Goal: Task Accomplishment & Management: Complete application form

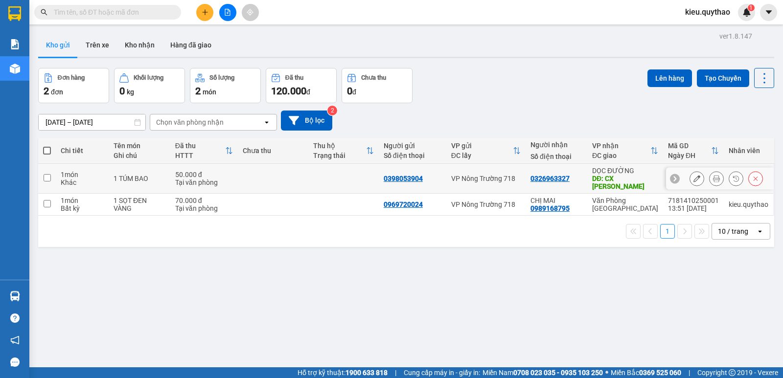
click at [47, 175] on input "checkbox" at bounding box center [47, 177] width 7 height 7
checkbox input "true"
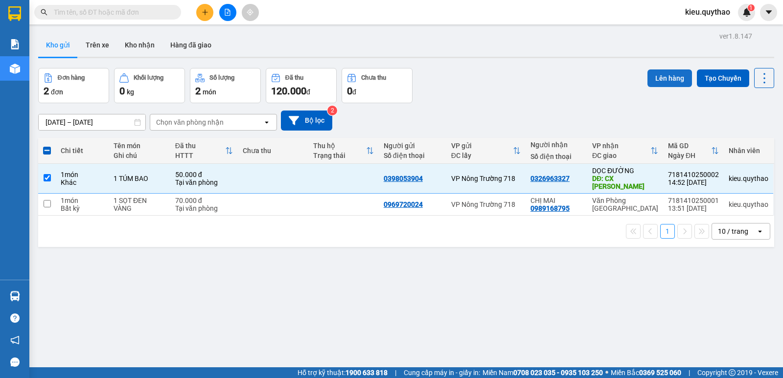
click at [669, 81] on button "Lên hàng" at bounding box center [669, 78] width 45 height 18
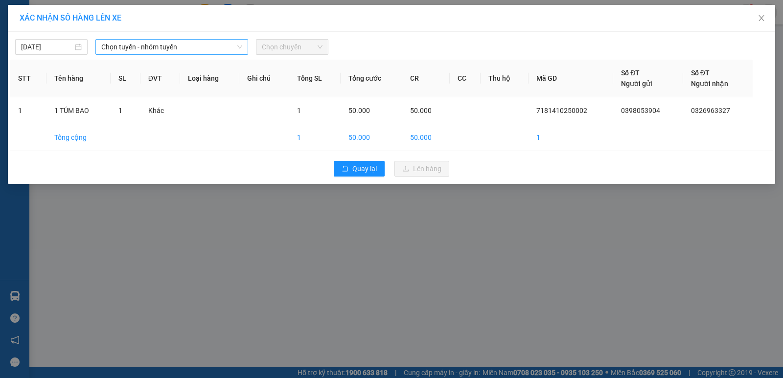
click at [192, 45] on span "Chọn tuyến - nhóm tuyến" at bounding box center [171, 47] width 141 height 15
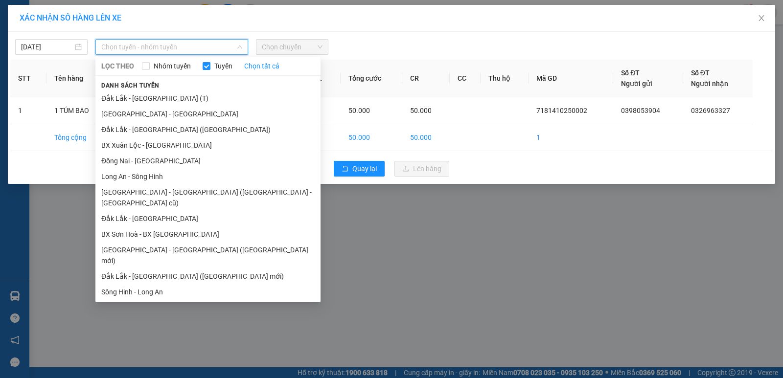
scroll to position [43, 0]
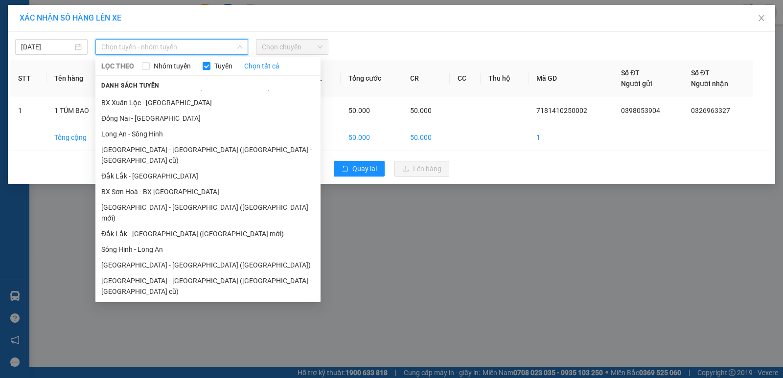
click at [157, 299] on li "[GEOGRAPHIC_DATA] - [GEOGRAPHIC_DATA]" at bounding box center [207, 307] width 225 height 16
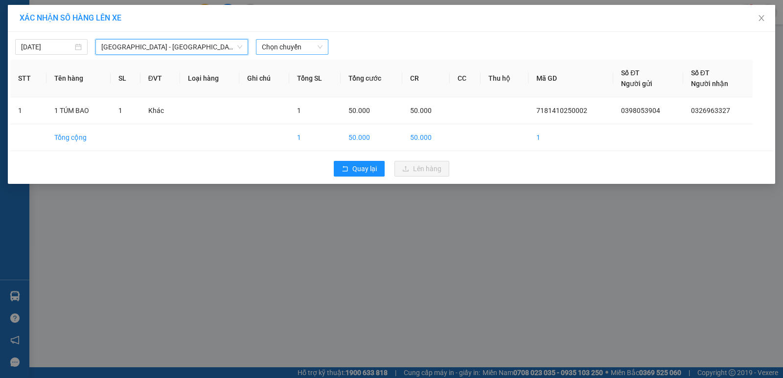
click at [299, 46] on span "Chọn chuyến" at bounding box center [292, 47] width 61 height 15
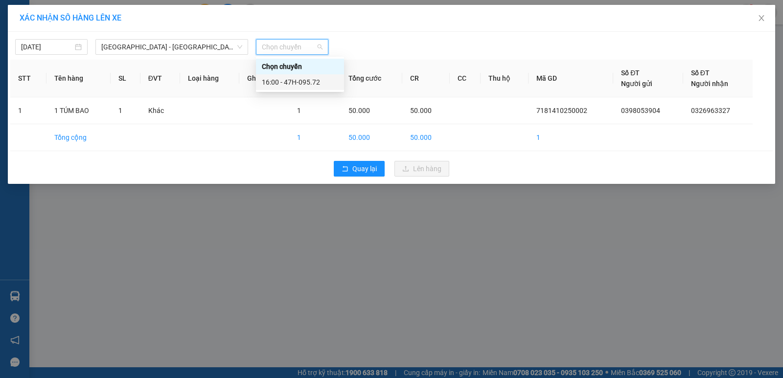
click at [305, 85] on div "16:00 - 47H-095.72" at bounding box center [300, 82] width 76 height 11
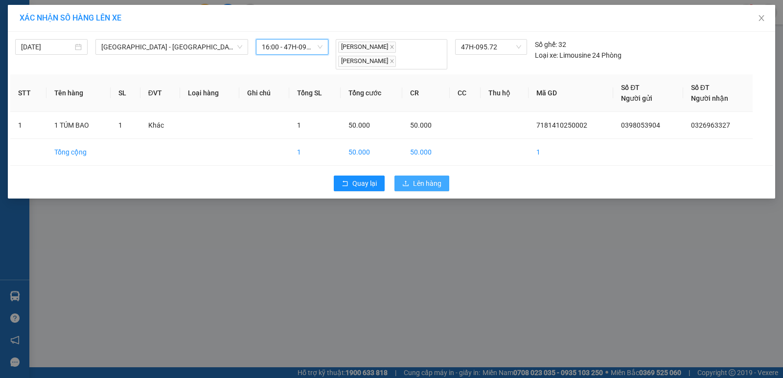
click at [412, 184] on button "Lên hàng" at bounding box center [421, 184] width 55 height 16
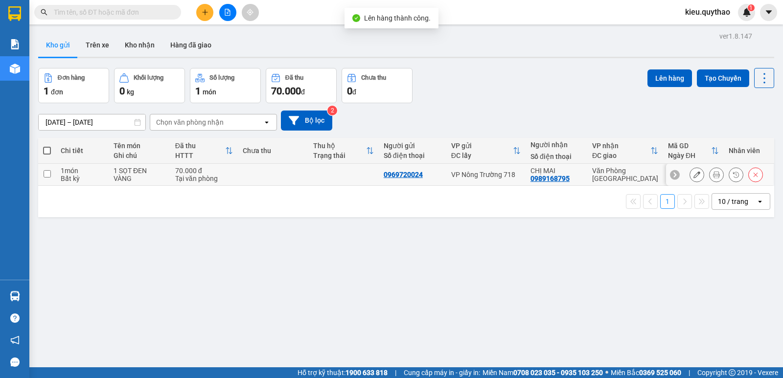
click at [48, 177] on input "checkbox" at bounding box center [47, 173] width 7 height 7
checkbox input "true"
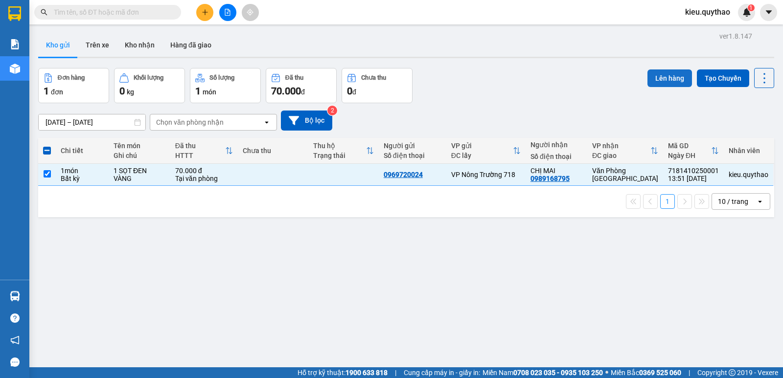
click at [666, 78] on button "Lên hàng" at bounding box center [669, 78] width 45 height 18
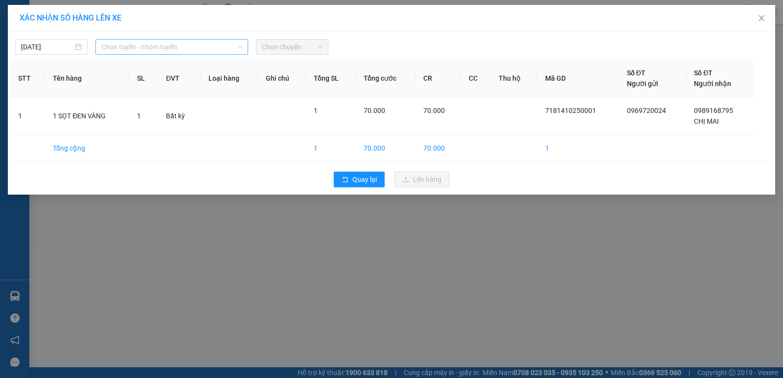
click at [147, 47] on span "Chọn tuyến - nhóm tuyến" at bounding box center [171, 47] width 141 height 15
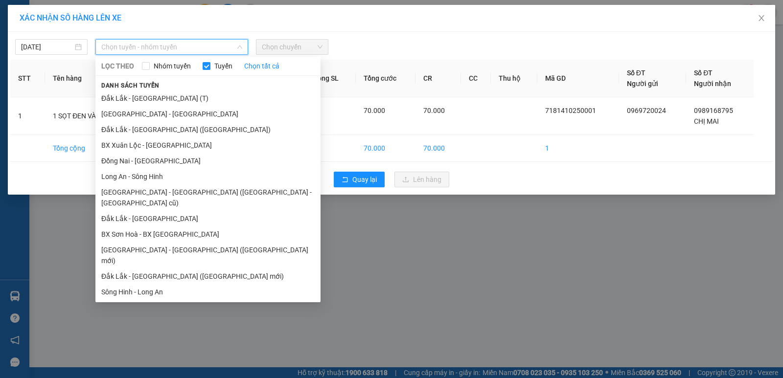
scroll to position [43, 0]
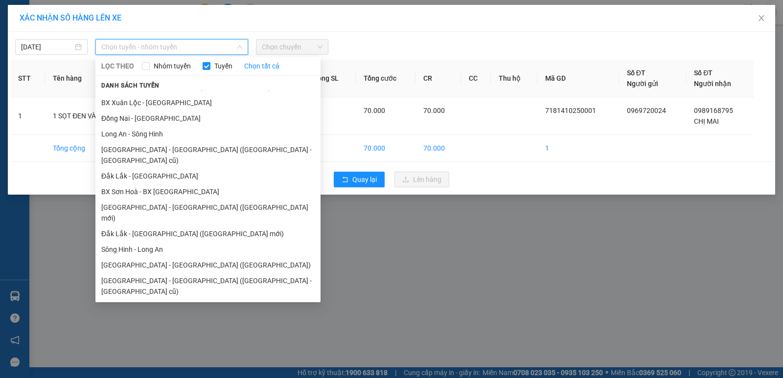
drag, startPoint x: 145, startPoint y: 229, endPoint x: 191, endPoint y: 193, distance: 57.8
click at [145, 242] on li "Sông Hinh - Long An" at bounding box center [207, 250] width 225 height 16
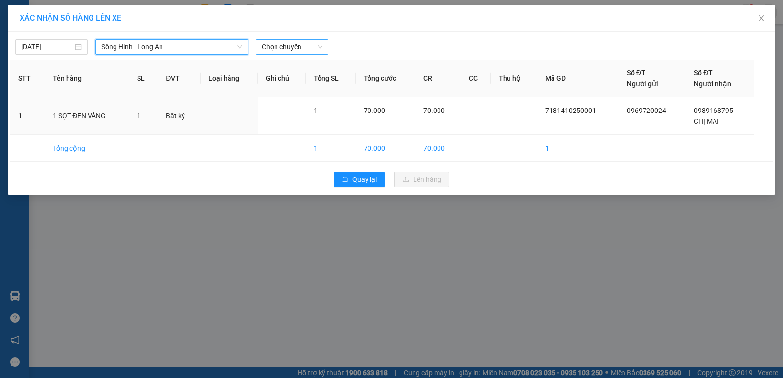
click at [287, 45] on span "Chọn chuyến" at bounding box center [292, 47] width 61 height 15
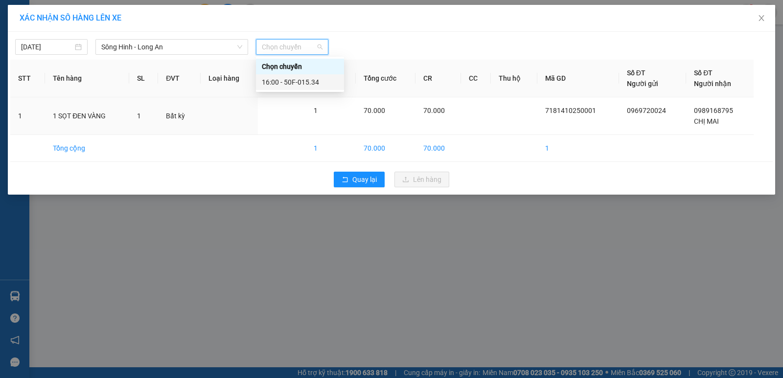
click at [314, 81] on div "16:00 - 50F-015.34" at bounding box center [300, 82] width 76 height 11
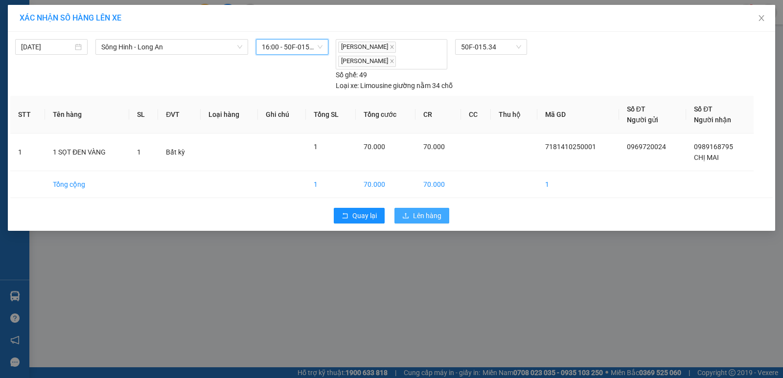
click at [412, 214] on button "Lên hàng" at bounding box center [421, 216] width 55 height 16
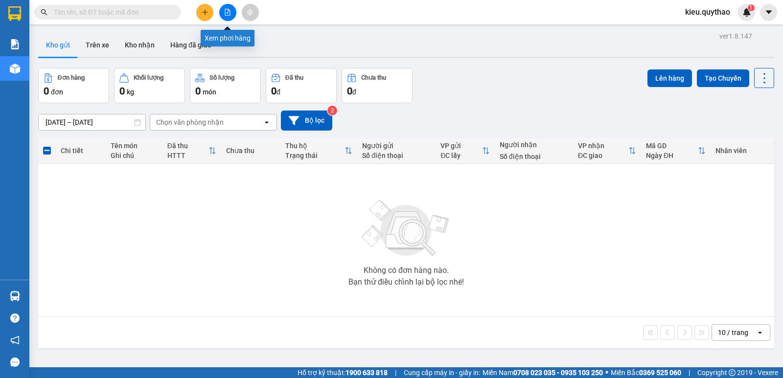
click at [227, 12] on icon "file-add" at bounding box center [227, 12] width 7 height 7
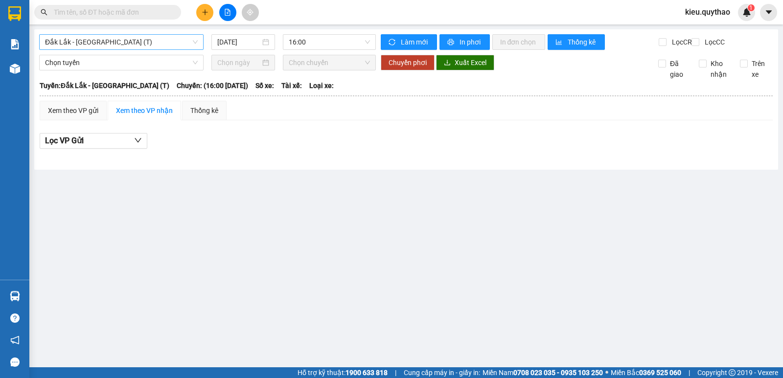
click at [141, 39] on span "Đắk Lắk - [GEOGRAPHIC_DATA] (T)" at bounding box center [121, 42] width 153 height 15
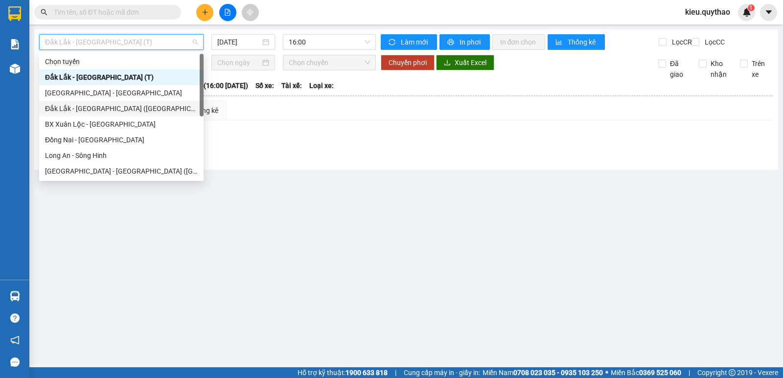
scroll to position [98, 0]
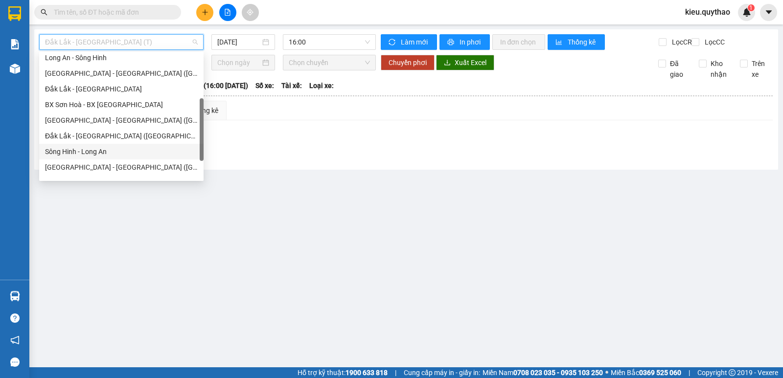
click at [129, 150] on div "Sông Hinh - Long An" at bounding box center [121, 151] width 153 height 11
type input "[DATE]"
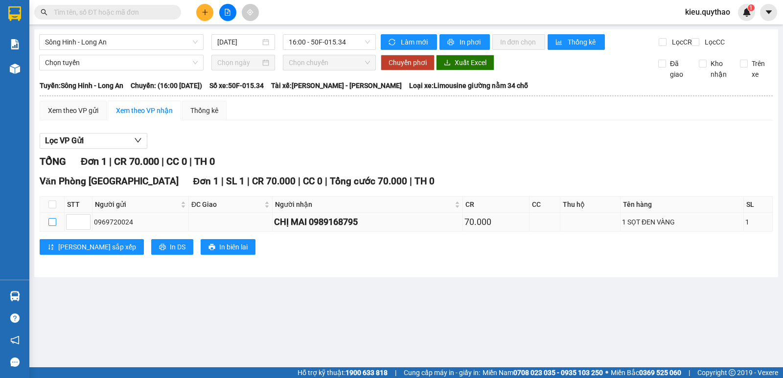
click at [52, 226] on input "checkbox" at bounding box center [52, 222] width 8 height 8
checkbox input "true"
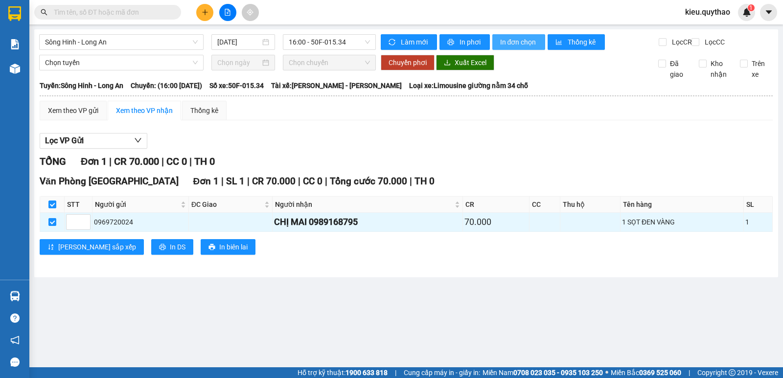
click at [521, 40] on span "In đơn chọn" at bounding box center [519, 42] width 38 height 11
click at [138, 43] on span "Sông Hinh - Long An" at bounding box center [121, 42] width 153 height 15
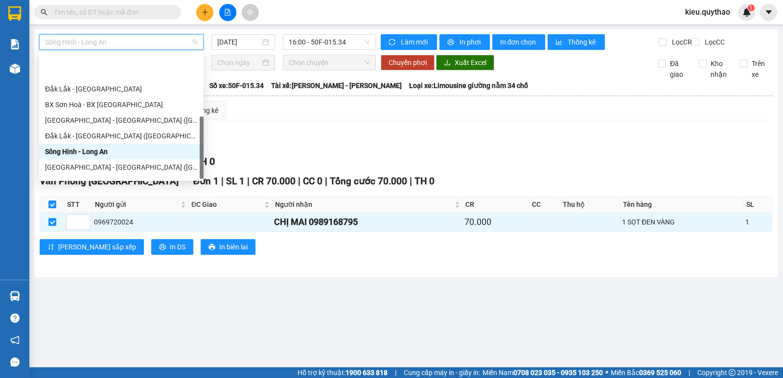
click at [116, 193] on div "[GEOGRAPHIC_DATA] - [GEOGRAPHIC_DATA]" at bounding box center [121, 198] width 153 height 11
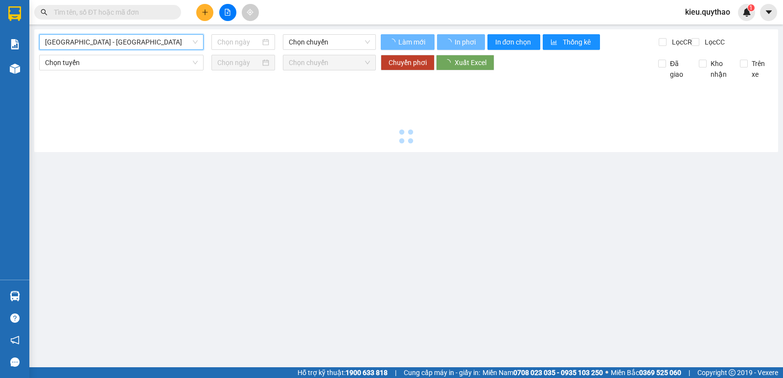
type input "[DATE]"
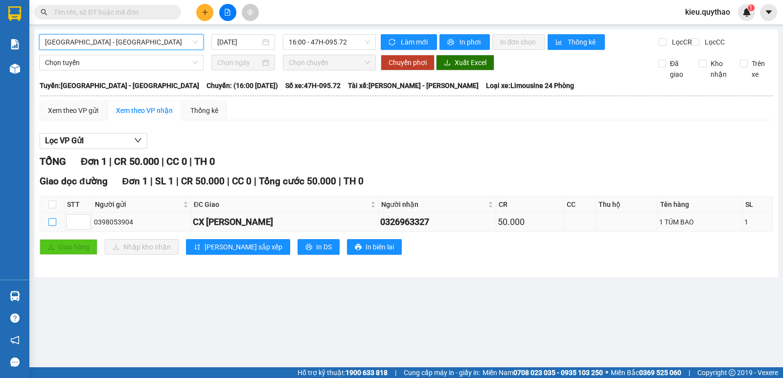
click at [51, 226] on input "checkbox" at bounding box center [52, 222] width 8 height 8
checkbox input "true"
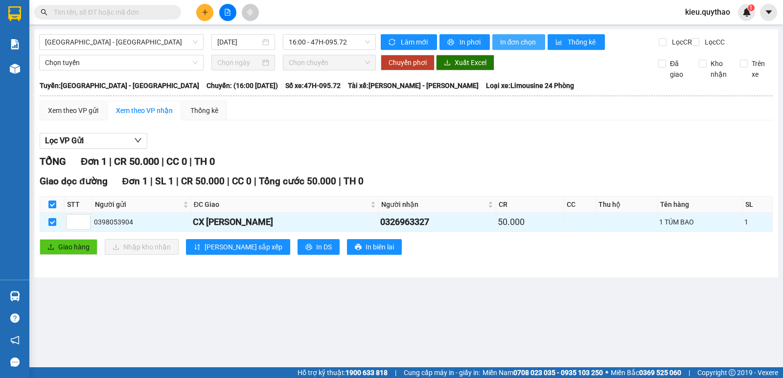
click at [518, 46] on span "In đơn chọn" at bounding box center [519, 42] width 38 height 11
click at [209, 15] on button at bounding box center [204, 12] width 17 height 17
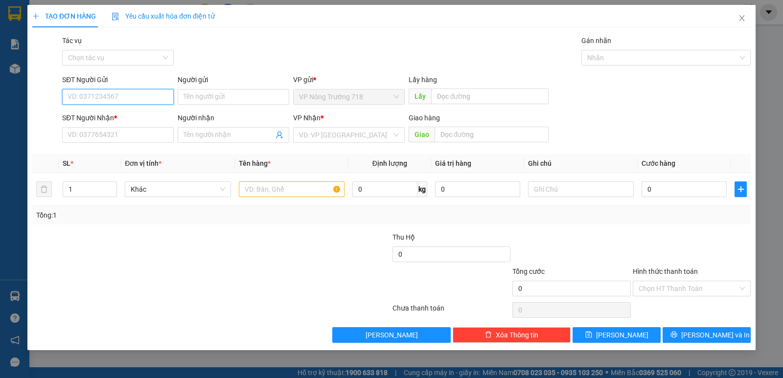
click at [132, 97] on input "SĐT Người Gửi" at bounding box center [118, 97] width 112 height 16
type input "0385845541"
click at [122, 117] on div "0385845541" at bounding box center [118, 116] width 100 height 11
type input "0356165939"
type input "NÔNG LÂM"
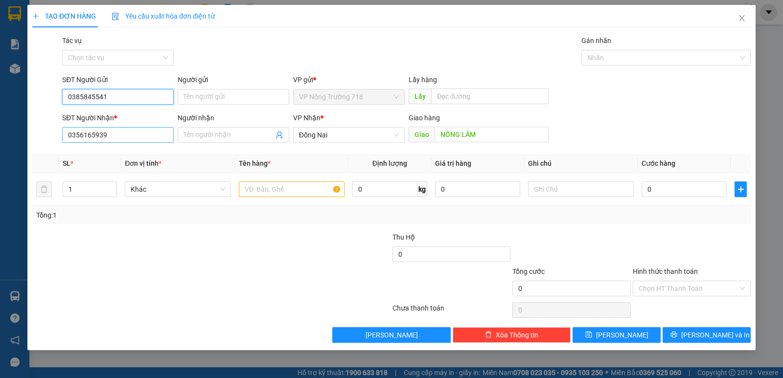
type input "0385845541"
click at [131, 131] on input "0356165939" at bounding box center [118, 135] width 112 height 16
type input "0"
type input "0356165939"
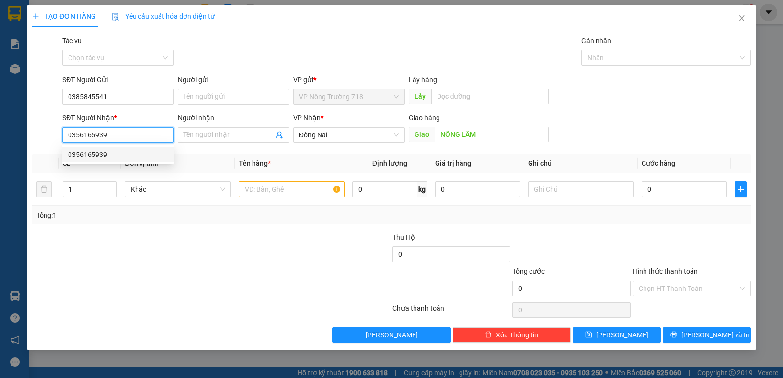
click at [354, 126] on div "VP Nhận * Đồng Nai" at bounding box center [349, 130] width 112 height 34
click at [352, 135] on span "Đồng Nai" at bounding box center [349, 135] width 100 height 15
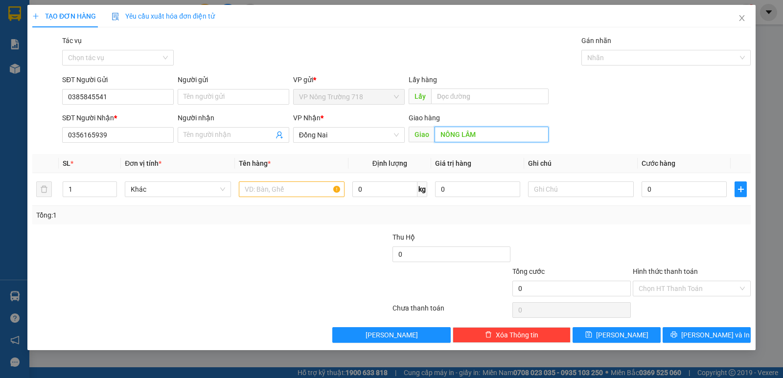
click at [493, 140] on input "NÔNG LÂM" at bounding box center [491, 135] width 114 height 16
click at [350, 130] on span "Đồng Nai" at bounding box center [349, 135] width 100 height 15
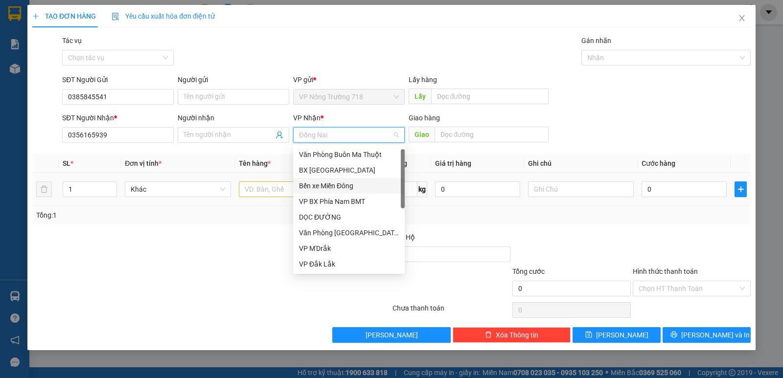
click at [355, 181] on div "Bến xe Miền Đông" at bounding box center [349, 186] width 100 height 11
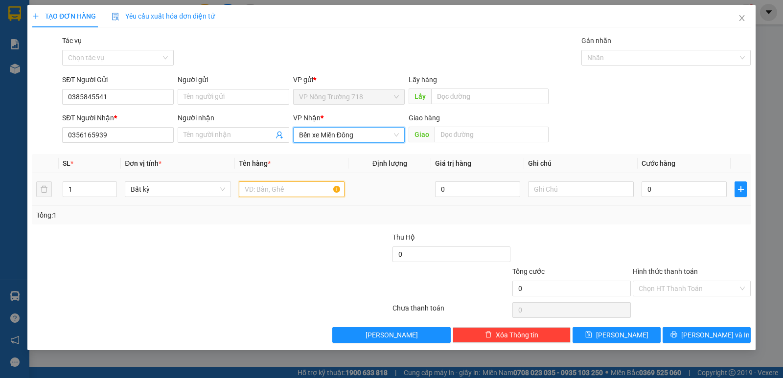
click at [283, 187] on input "text" at bounding box center [292, 190] width 106 height 16
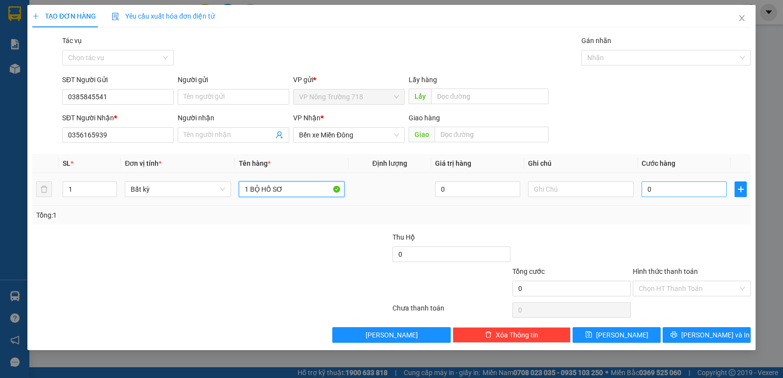
type input "1 BỘ HỒ SƠ"
click at [648, 187] on input "0" at bounding box center [683, 190] width 85 height 16
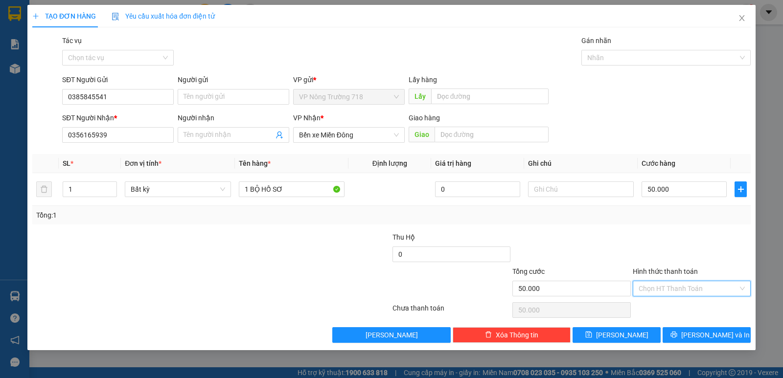
click at [688, 283] on input "Hình thức thanh toán" at bounding box center [687, 288] width 99 height 15
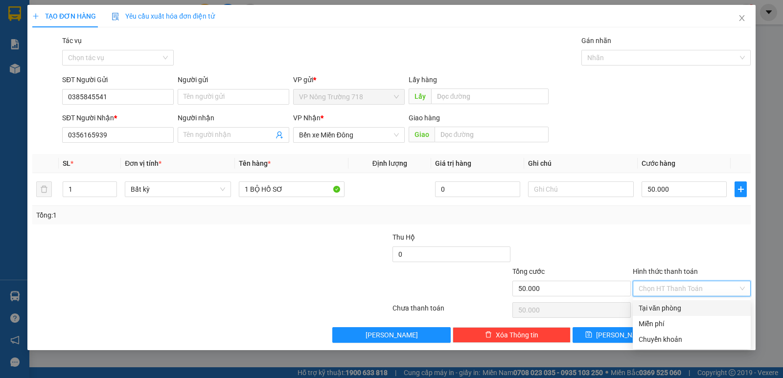
click at [689, 311] on div "Tại văn phòng" at bounding box center [691, 308] width 106 height 11
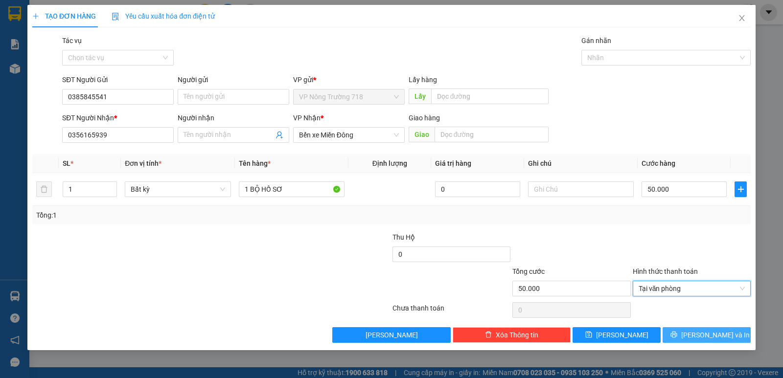
click at [705, 333] on span "[PERSON_NAME] và In" at bounding box center [715, 335] width 68 height 11
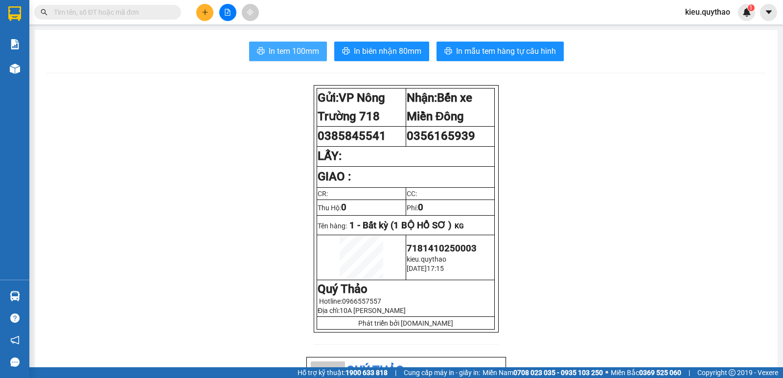
click at [280, 51] on span "In tem 100mm" at bounding box center [294, 51] width 50 height 12
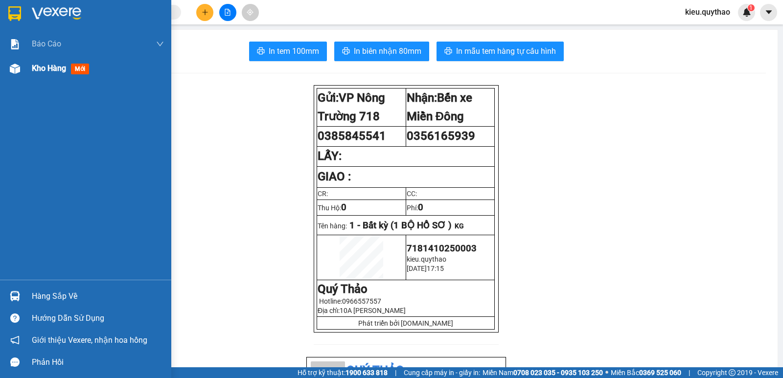
click at [16, 68] on img at bounding box center [15, 69] width 10 height 10
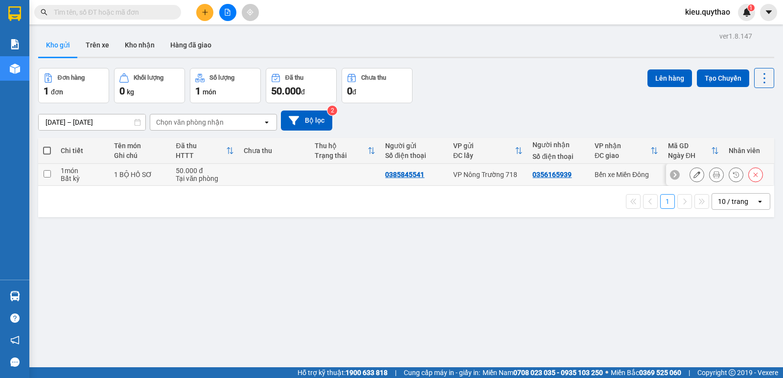
click at [50, 176] on input "checkbox" at bounding box center [47, 173] width 7 height 7
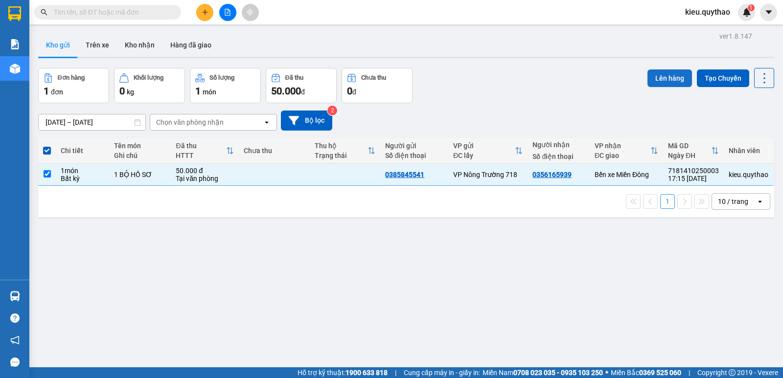
click at [674, 77] on button "Lên hàng" at bounding box center [669, 78] width 45 height 18
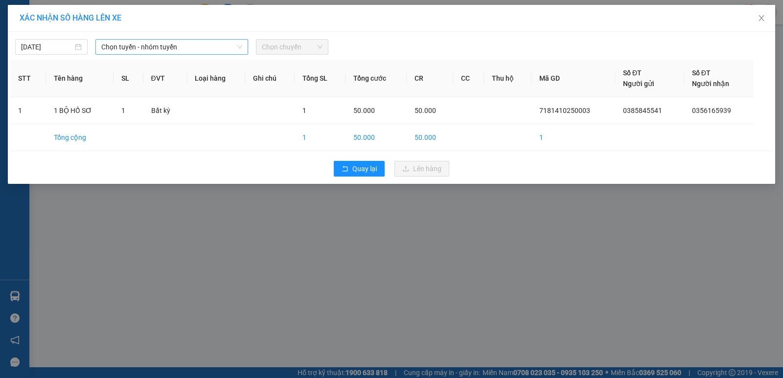
click at [217, 49] on span "Chọn tuyến - nhóm tuyến" at bounding box center [171, 47] width 141 height 15
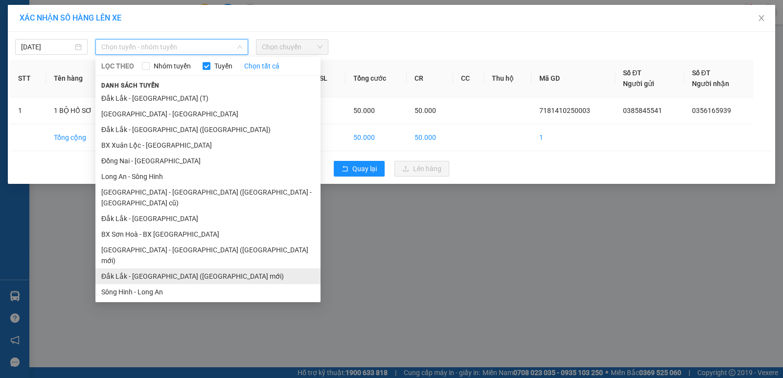
click at [181, 269] on li "Đắk Lắk - [GEOGRAPHIC_DATA] ([GEOGRAPHIC_DATA] mới)" at bounding box center [207, 277] width 225 height 16
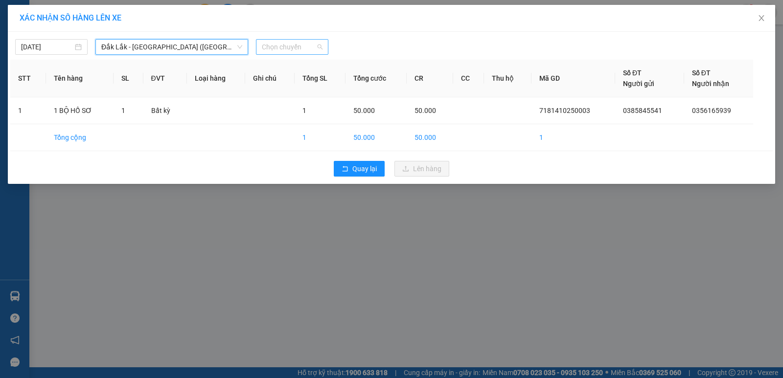
click at [295, 52] on span "Chọn chuyến" at bounding box center [292, 47] width 61 height 15
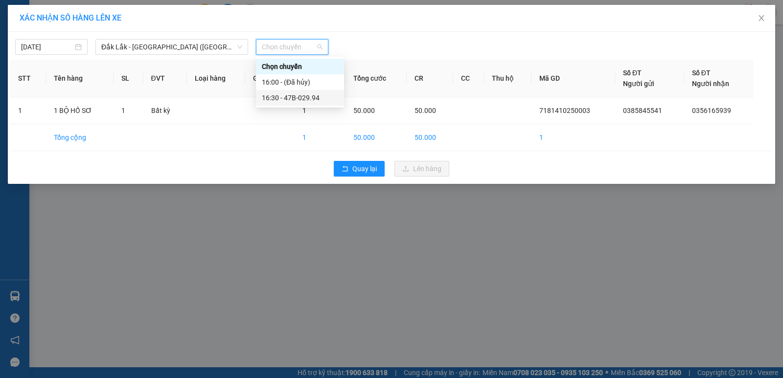
click at [295, 101] on div "16:30 - 47B-029.94" at bounding box center [300, 97] width 76 height 11
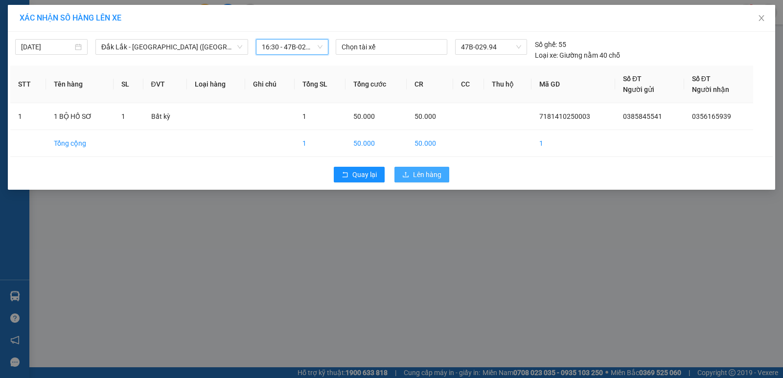
click at [428, 172] on span "Lên hàng" at bounding box center [427, 174] width 28 height 11
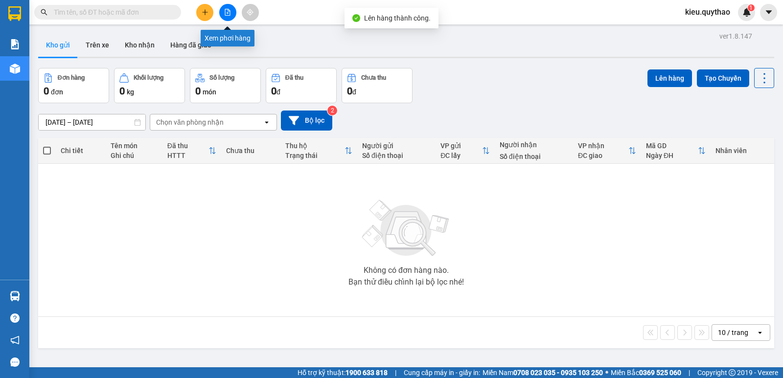
click at [231, 10] on button at bounding box center [227, 12] width 17 height 17
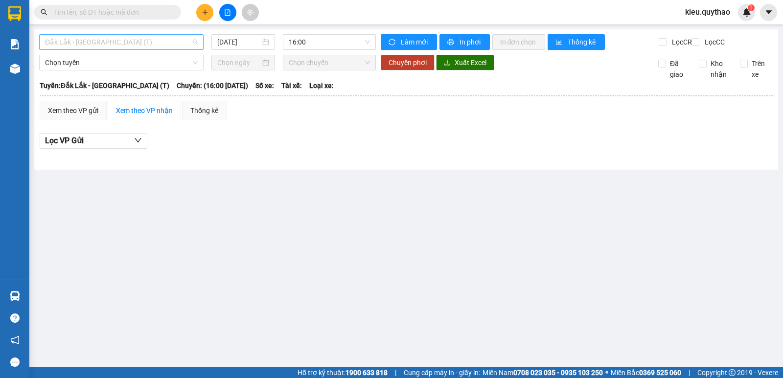
click at [159, 43] on span "Đắk Lắk - [GEOGRAPHIC_DATA] (T)" at bounding box center [121, 42] width 153 height 15
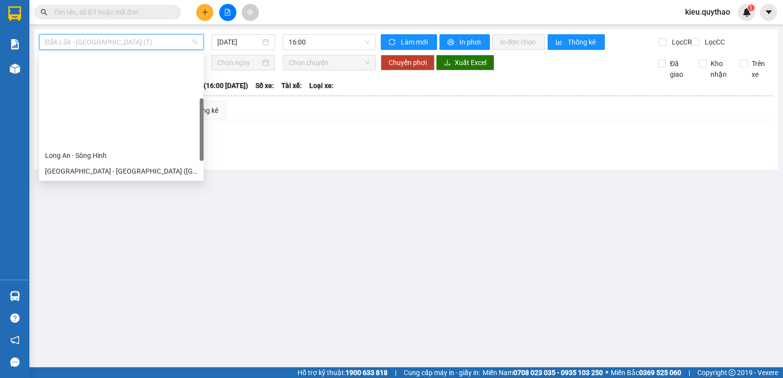
click at [132, 213] on div "[GEOGRAPHIC_DATA] - [GEOGRAPHIC_DATA] ([GEOGRAPHIC_DATA] mới)" at bounding box center [121, 218] width 153 height 11
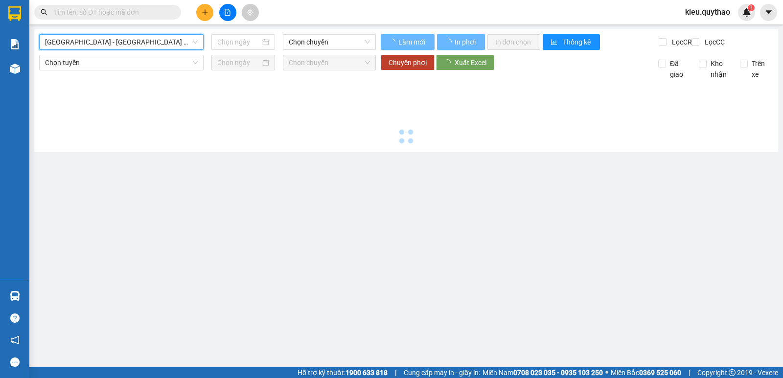
type input "[DATE]"
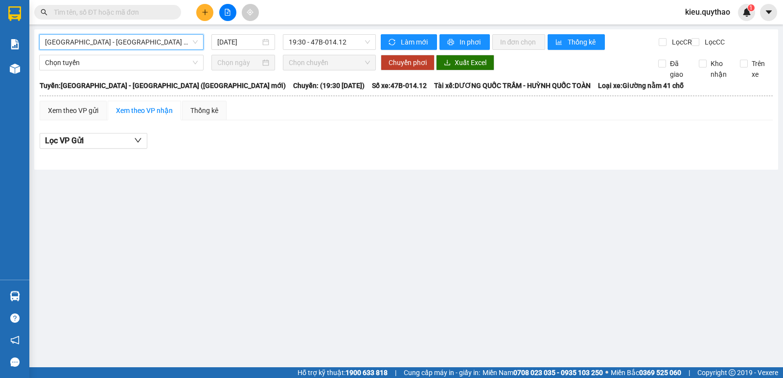
click at [167, 42] on span "[GEOGRAPHIC_DATA] - [GEOGRAPHIC_DATA] ([GEOGRAPHIC_DATA] mới)" at bounding box center [121, 42] width 153 height 15
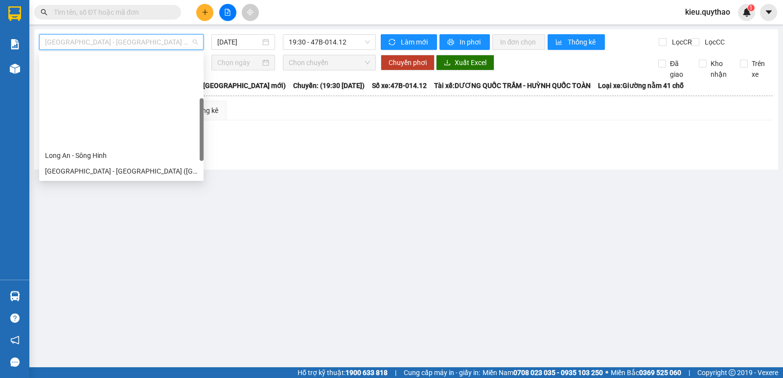
click at [129, 228] on div "Đắk Lắk - [GEOGRAPHIC_DATA] ([GEOGRAPHIC_DATA] mới)" at bounding box center [121, 233] width 153 height 11
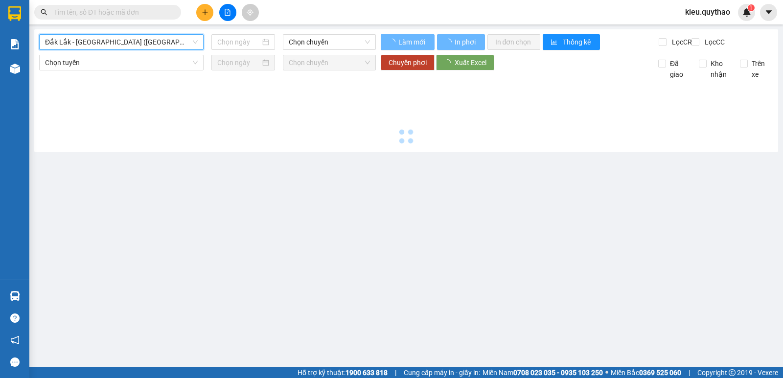
type input "[DATE]"
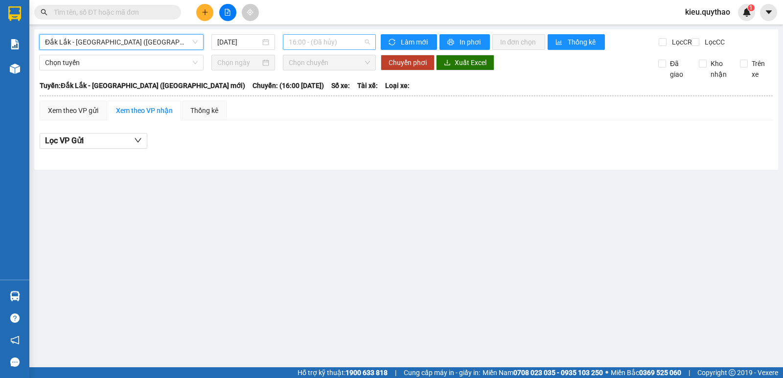
click at [333, 42] on span "16:00 - (Đã hủy)" at bounding box center [329, 42] width 81 height 15
click at [329, 95] on div "16:30 - 47B-029.94" at bounding box center [327, 93] width 76 height 11
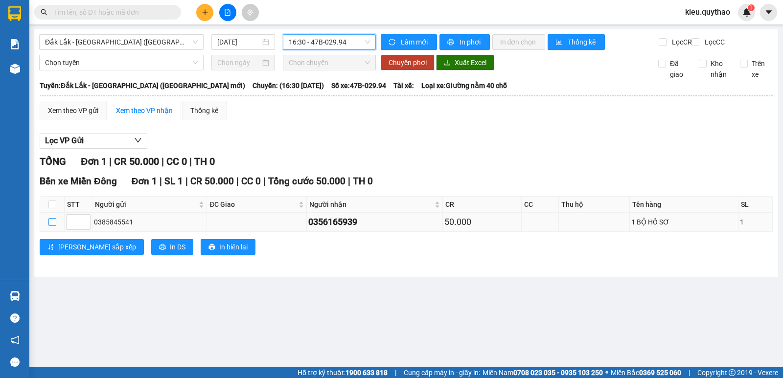
click at [53, 226] on input "checkbox" at bounding box center [52, 222] width 8 height 8
checkbox input "true"
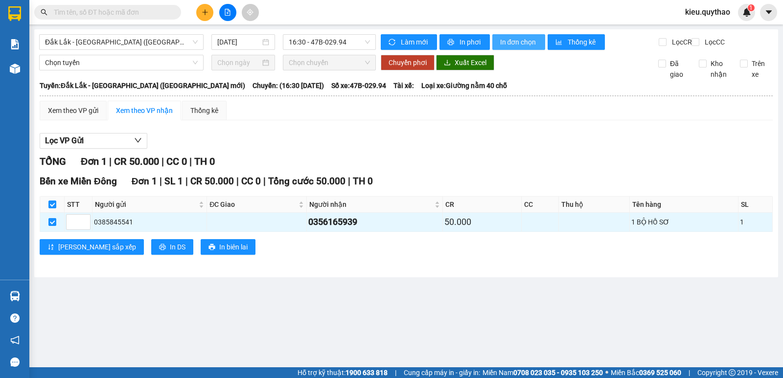
click at [514, 40] on span "In đơn chọn" at bounding box center [519, 42] width 38 height 11
